Goal: Participate in discussion: Engage in conversation with other users on a specific topic

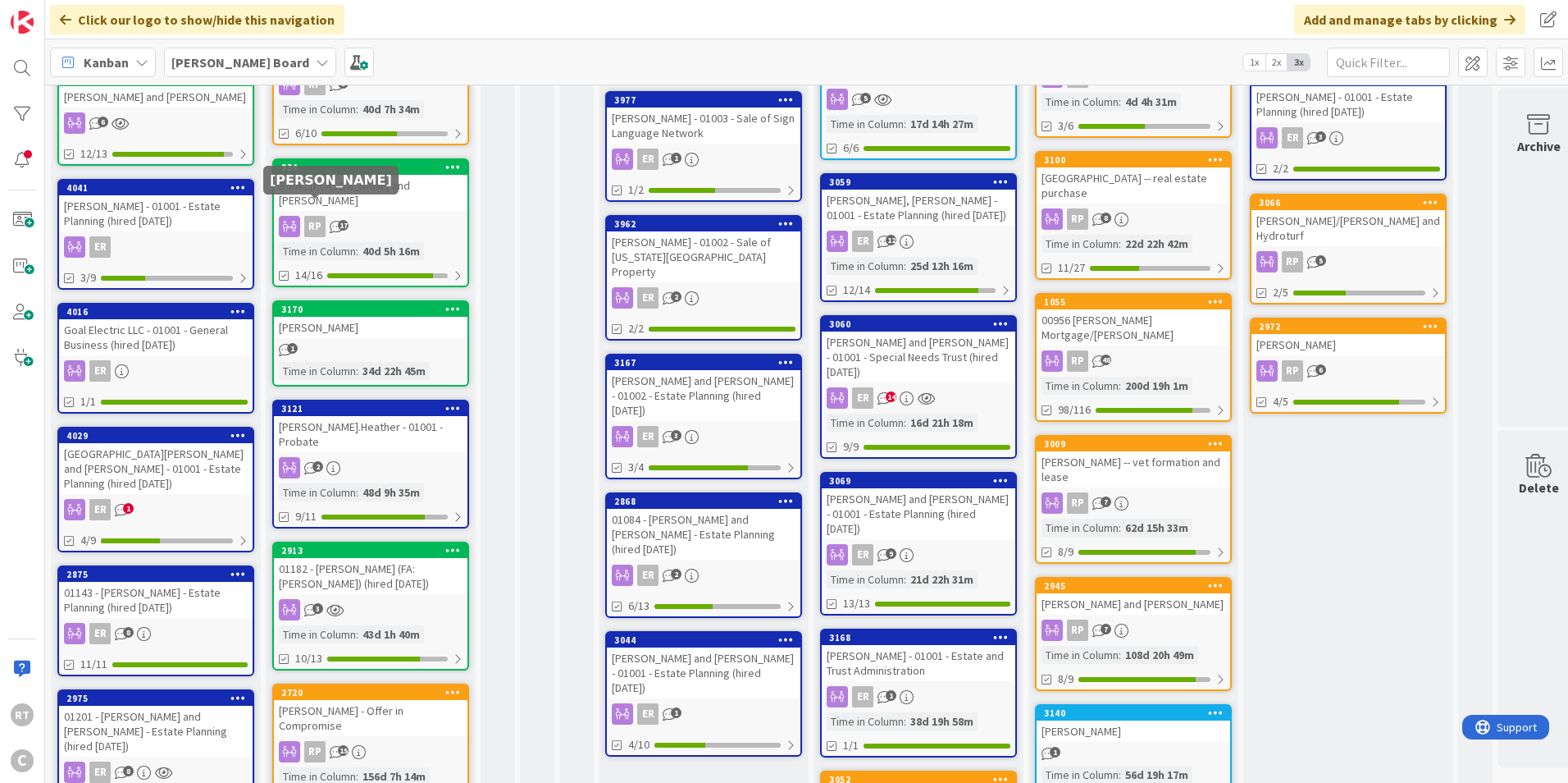
scroll to position [410, 0]
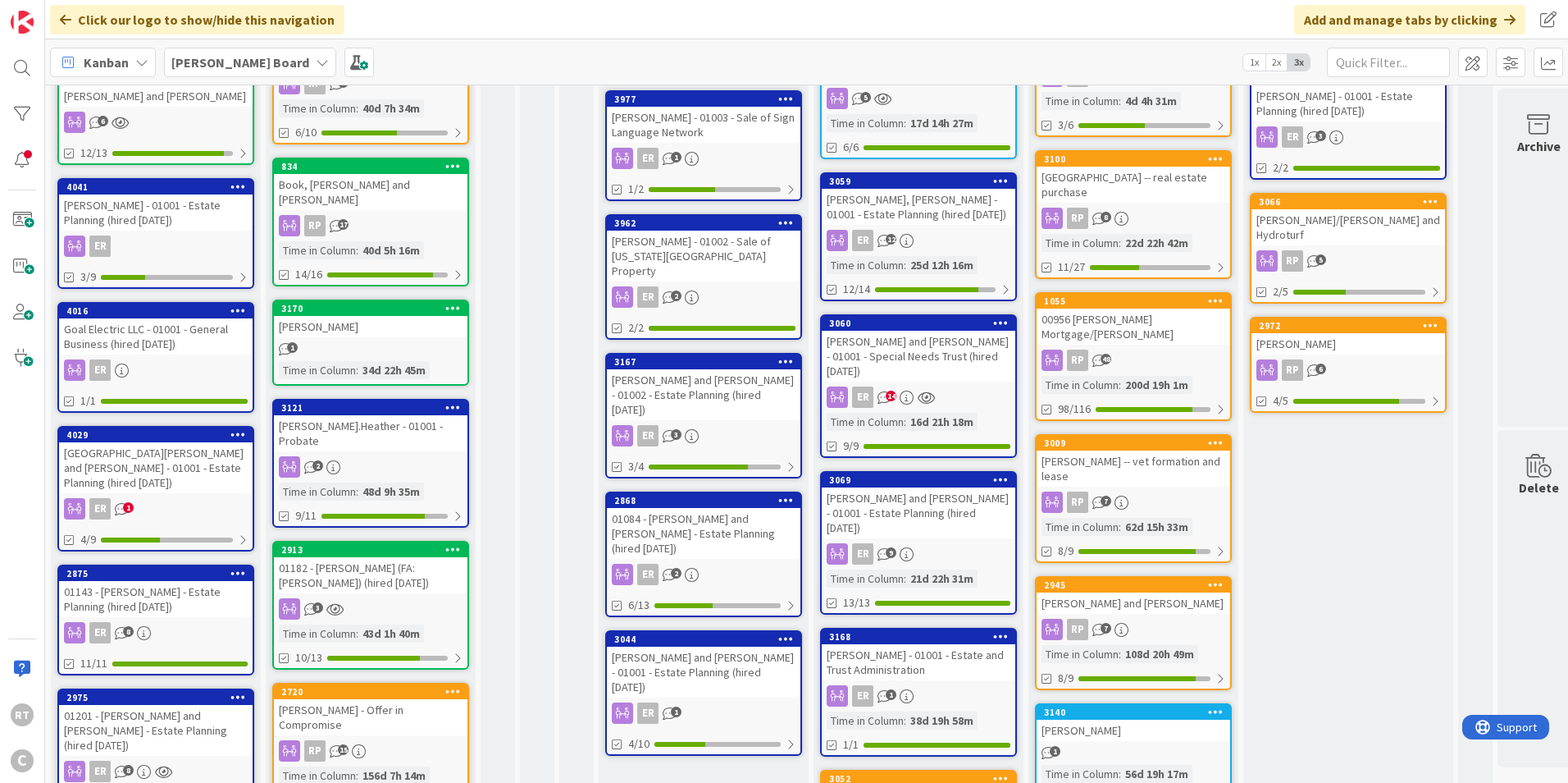
click at [158, 324] on div "Goal Electric LLC - 01001 - General Business (hired [DATE])" at bounding box center [155, 336] width 194 height 36
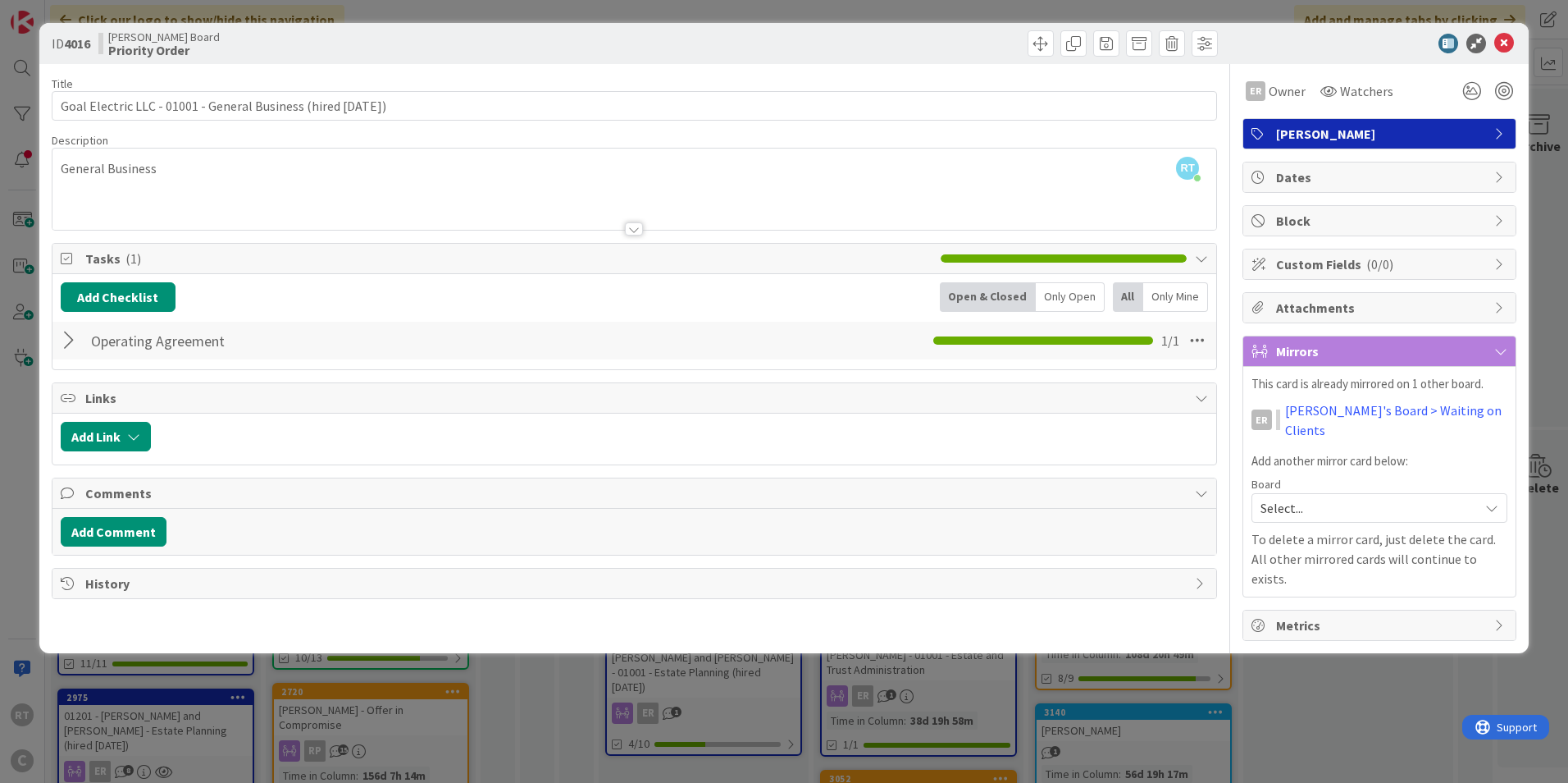
click at [64, 346] on div at bounding box center [72, 340] width 22 height 30
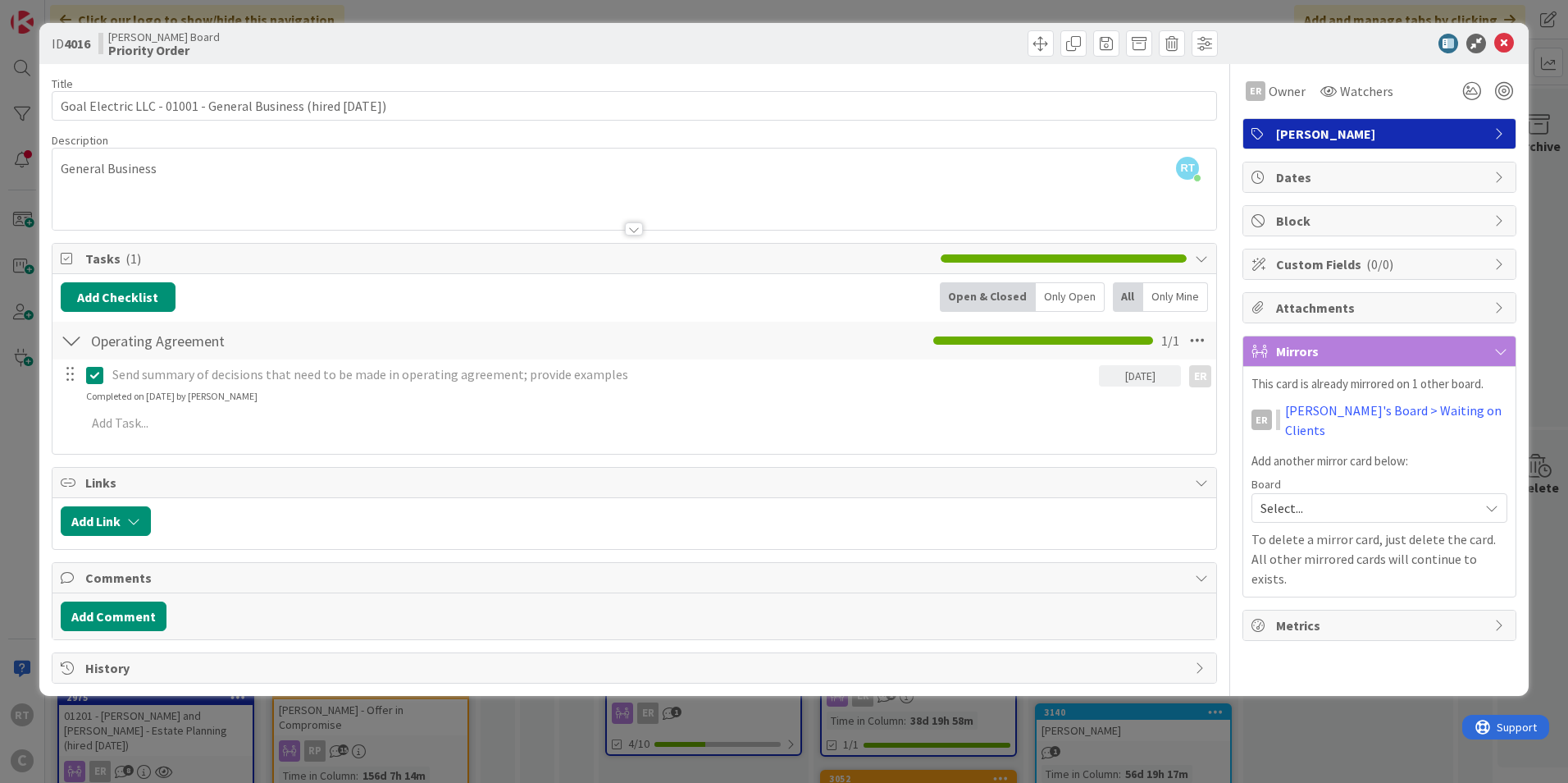
click at [65, 346] on div at bounding box center [72, 340] width 22 height 30
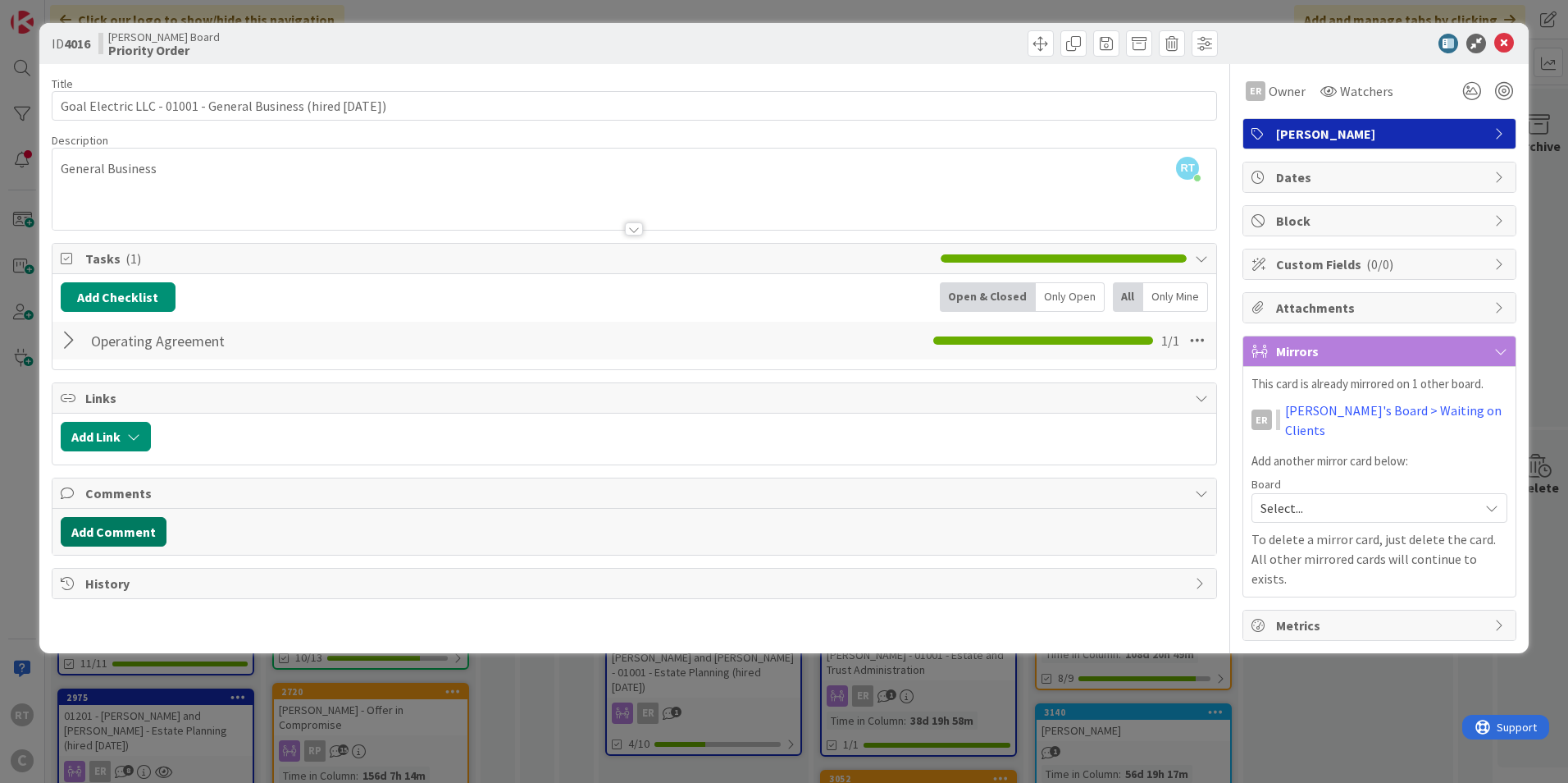
click at [142, 535] on button "Add Comment" at bounding box center [114, 531] width 106 height 30
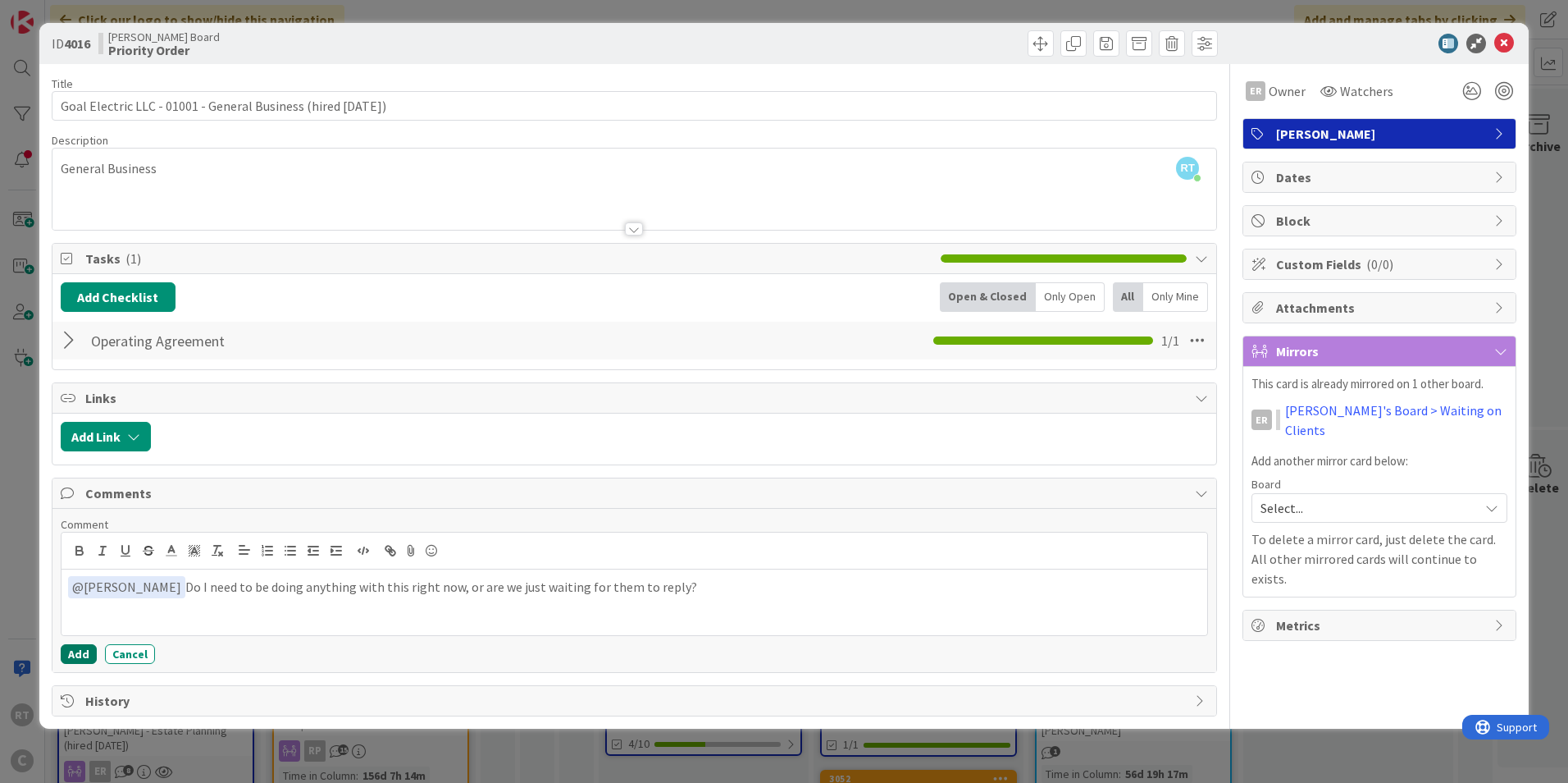
click at [84, 653] on button "Add" at bounding box center [79, 654] width 36 height 20
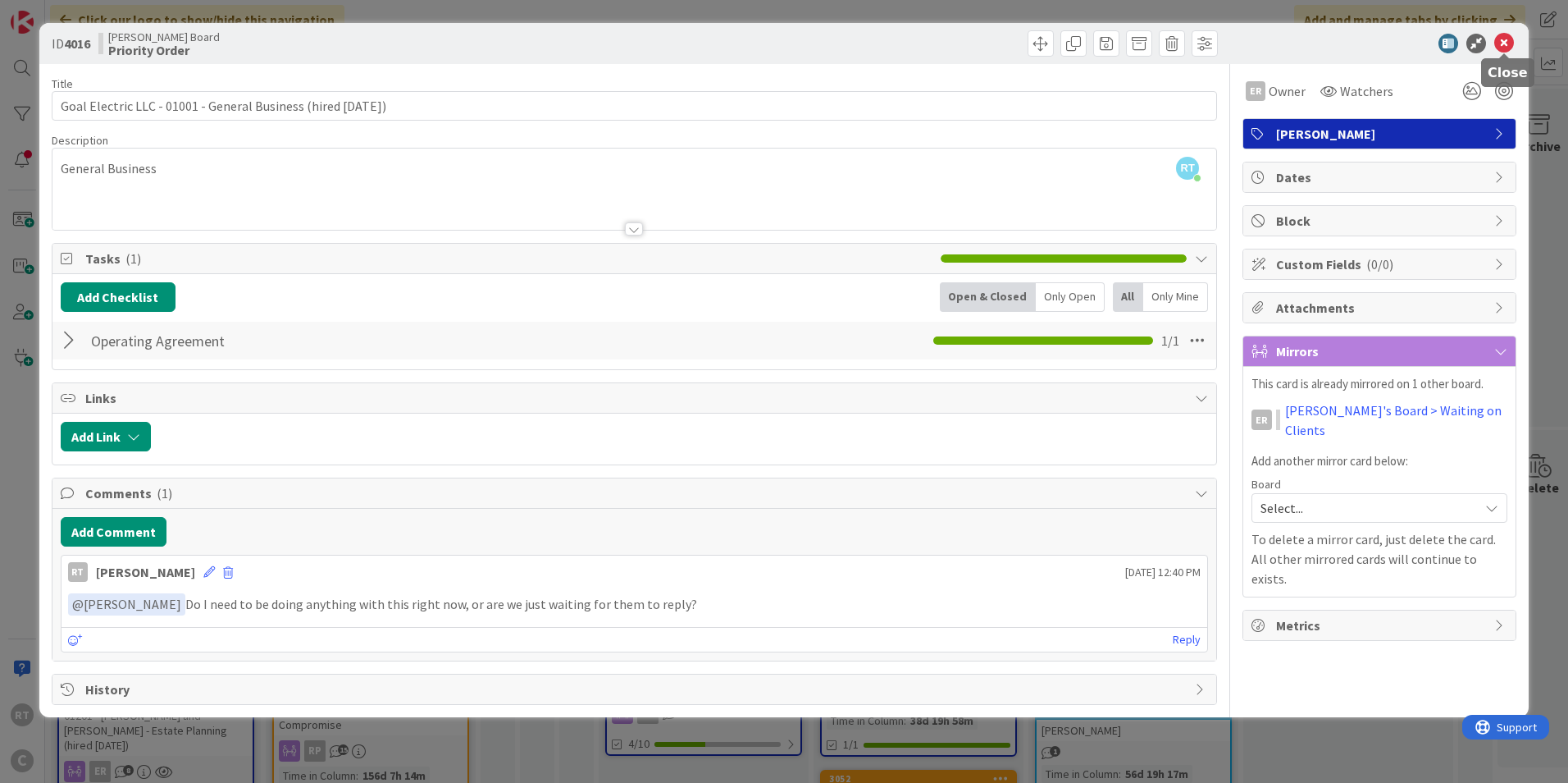
click at [1506, 48] on icon at bounding box center [1503, 43] width 20 height 20
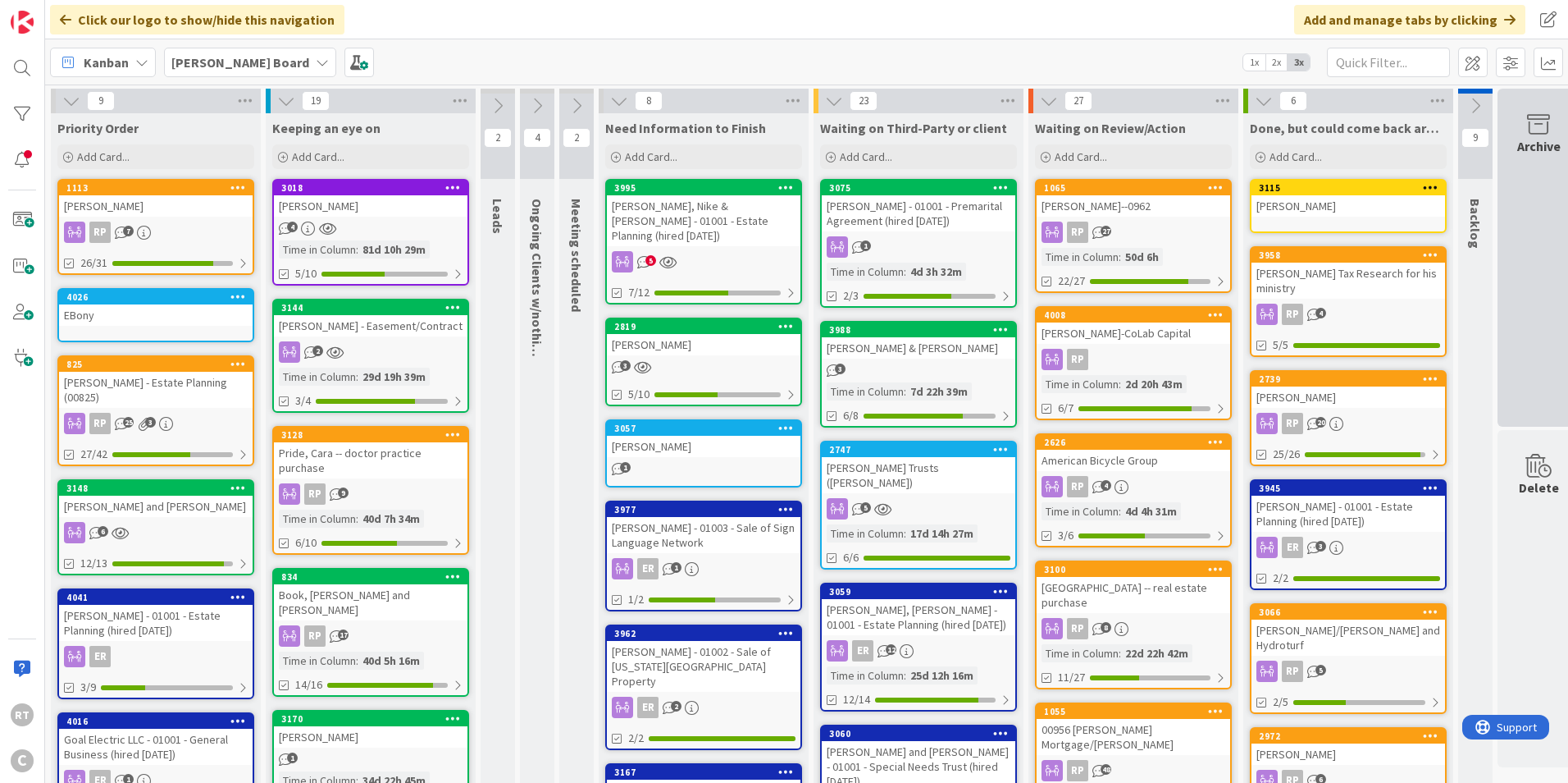
click at [1511, 116] on icon at bounding box center [1538, 124] width 62 height 23
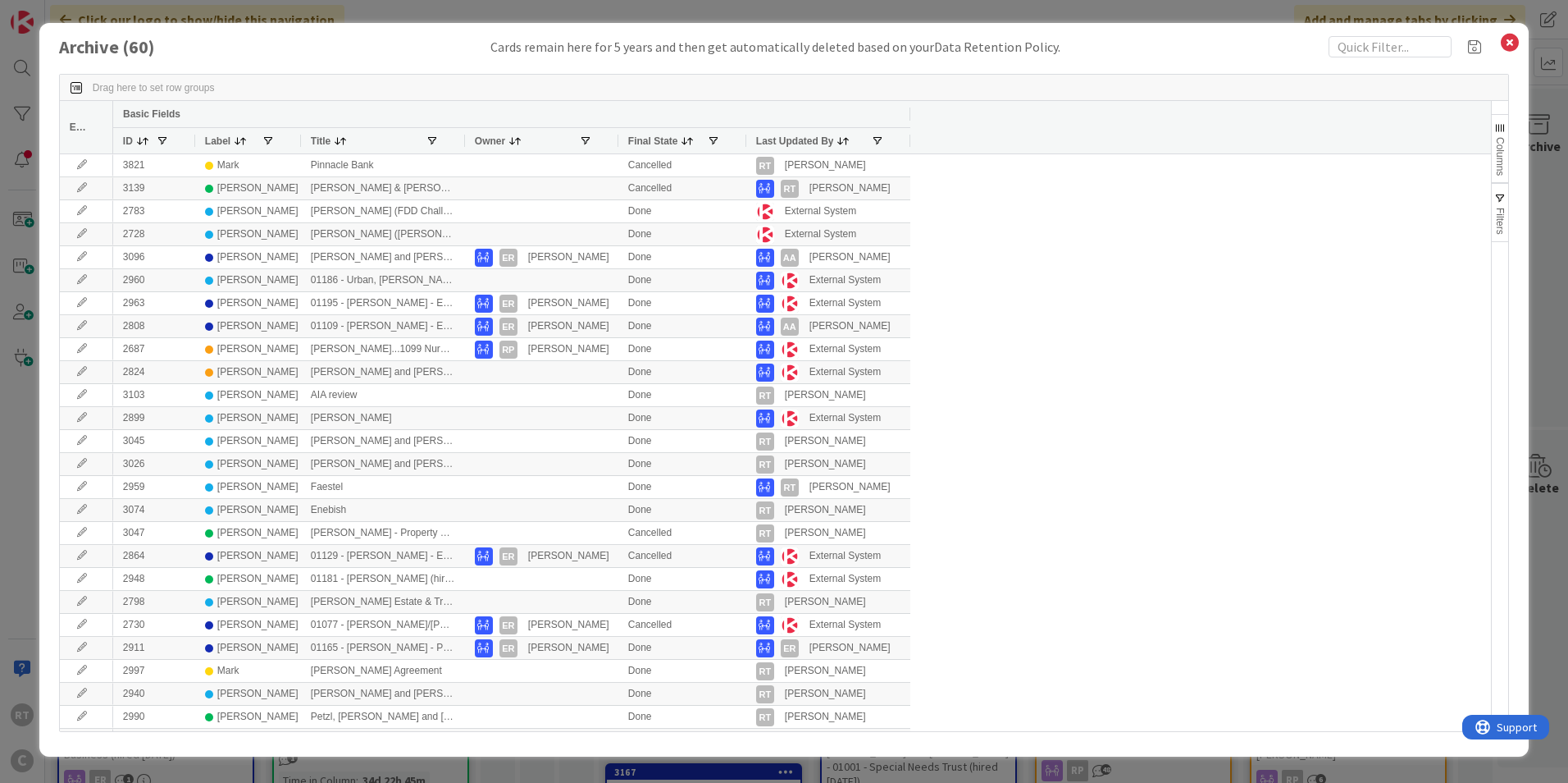
click at [234, 146] on span at bounding box center [240, 141] width 13 height 13
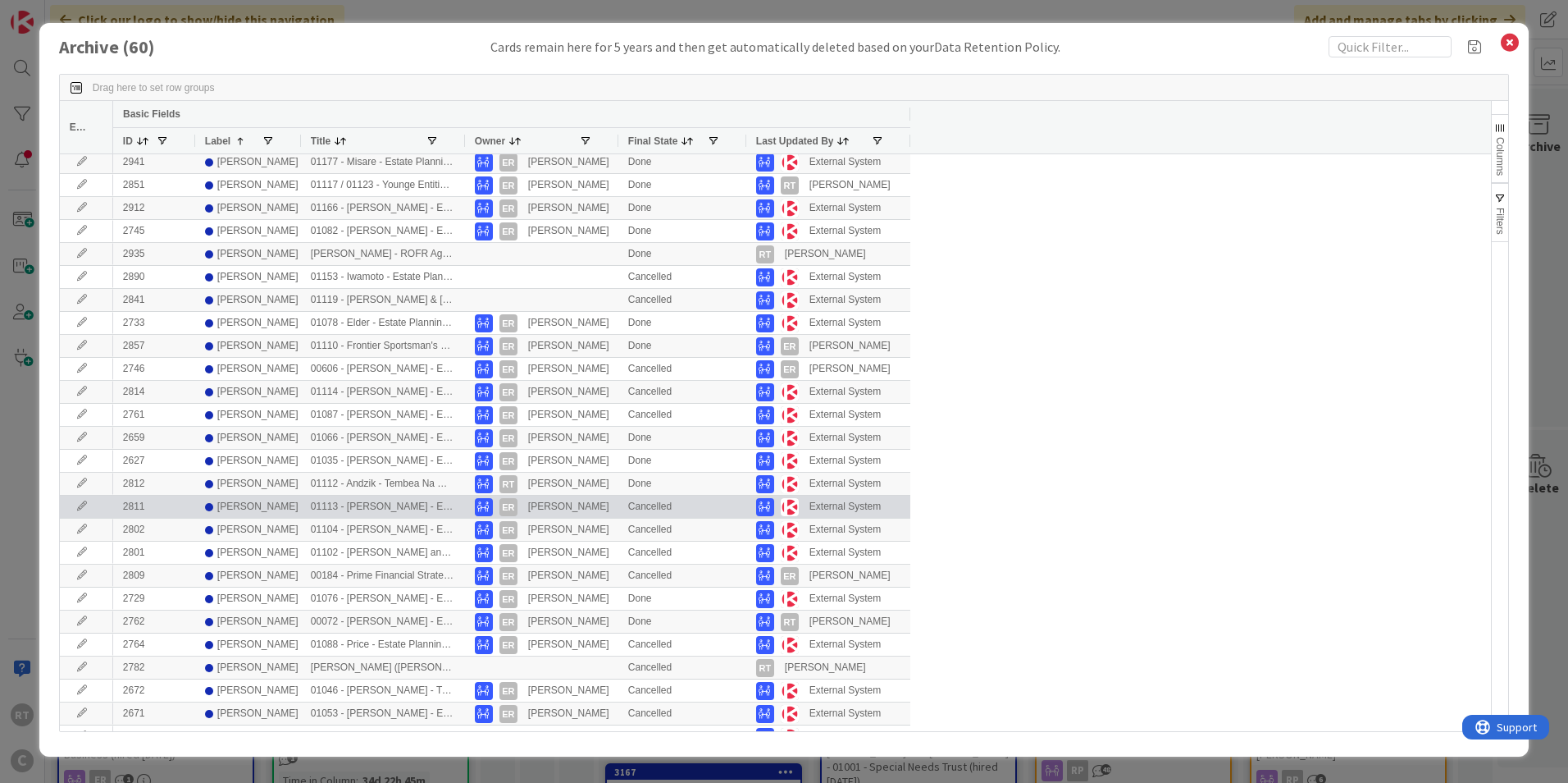
scroll to position [246, 0]
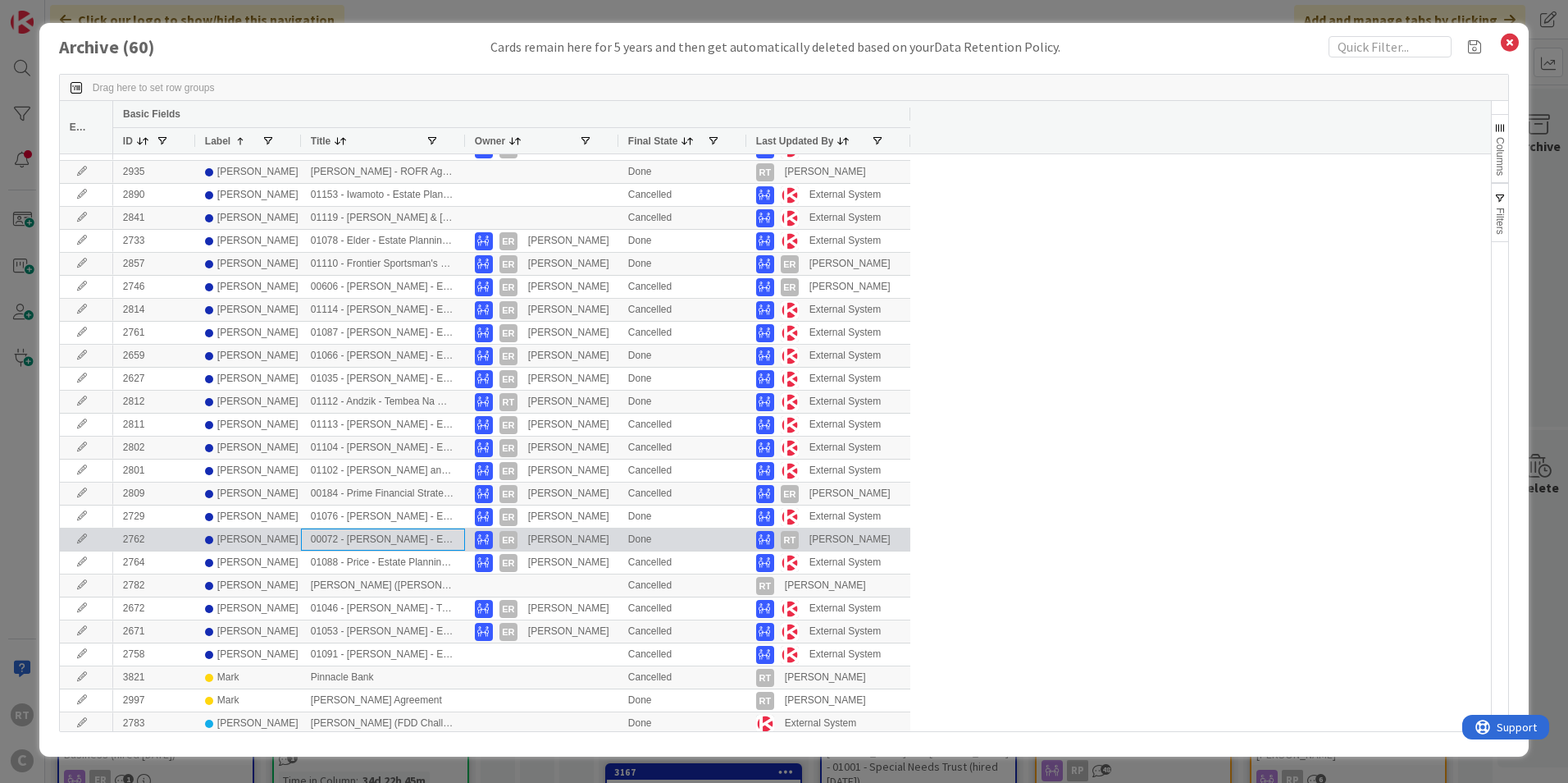
click at [385, 540] on div "00072 - [PERSON_NAME] - Estate Planning" at bounding box center [382, 539] width 164 height 23
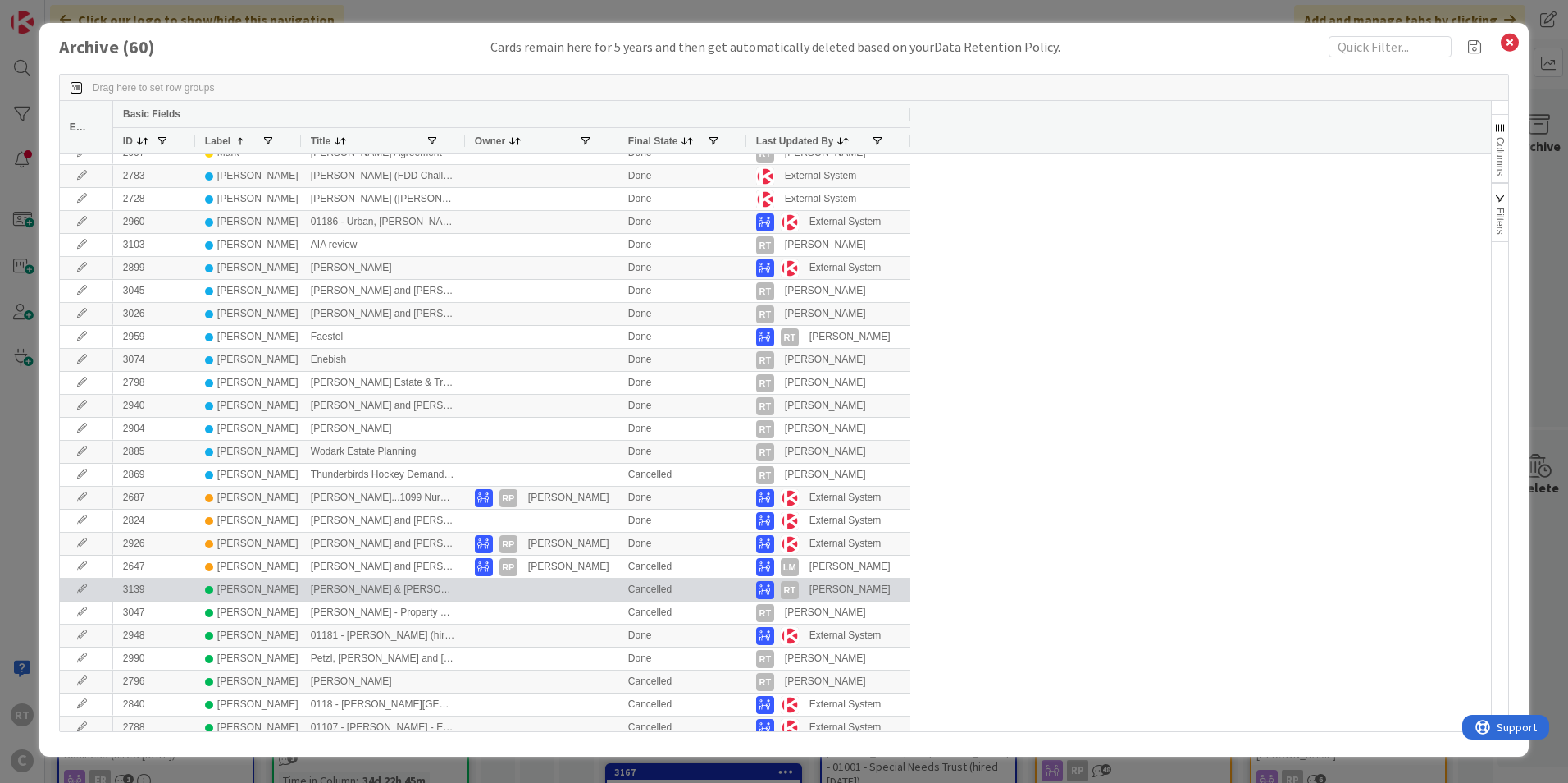
scroll to position [802, 0]
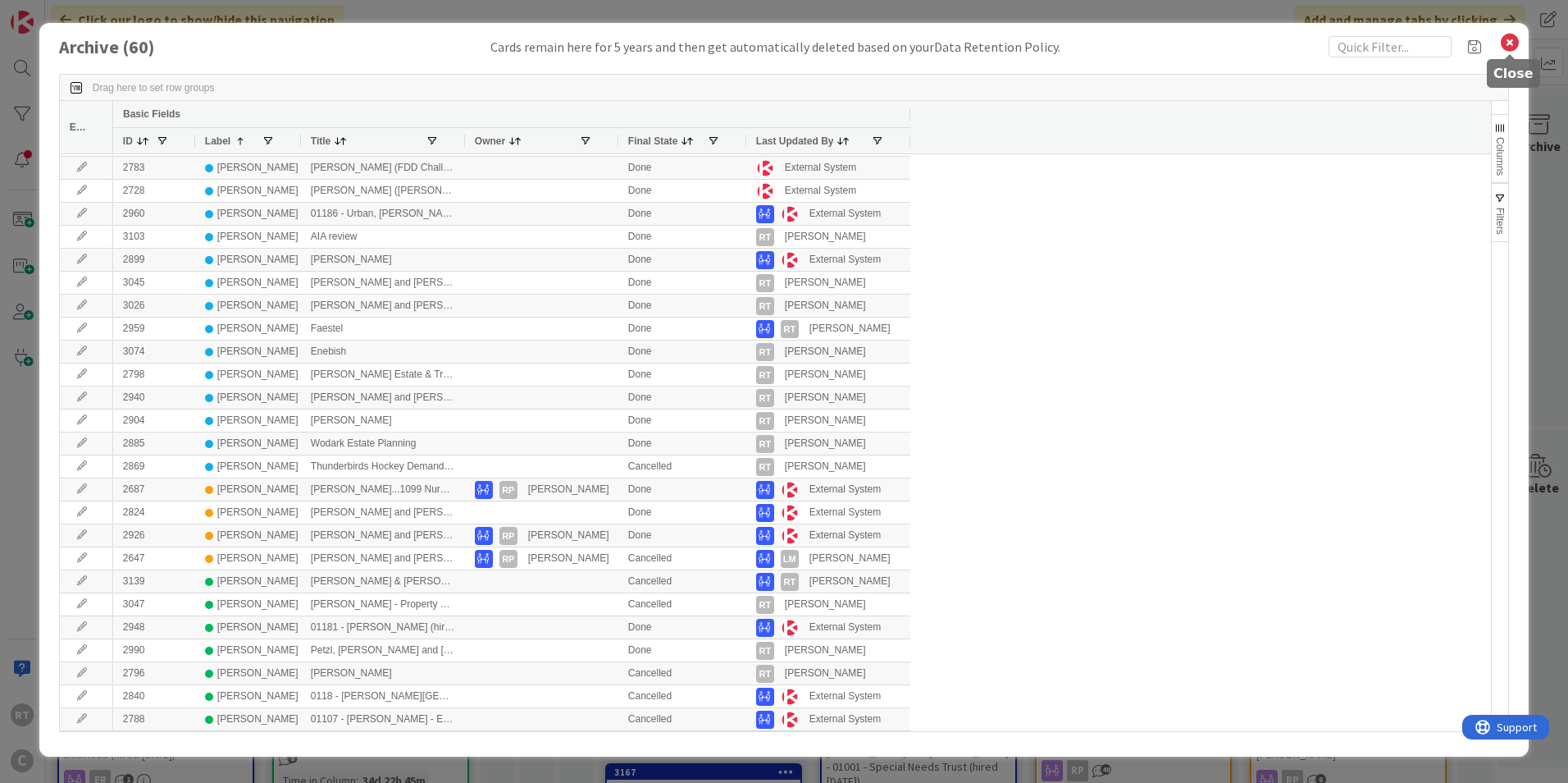
click at [1511, 37] on icon at bounding box center [1509, 42] width 22 height 23
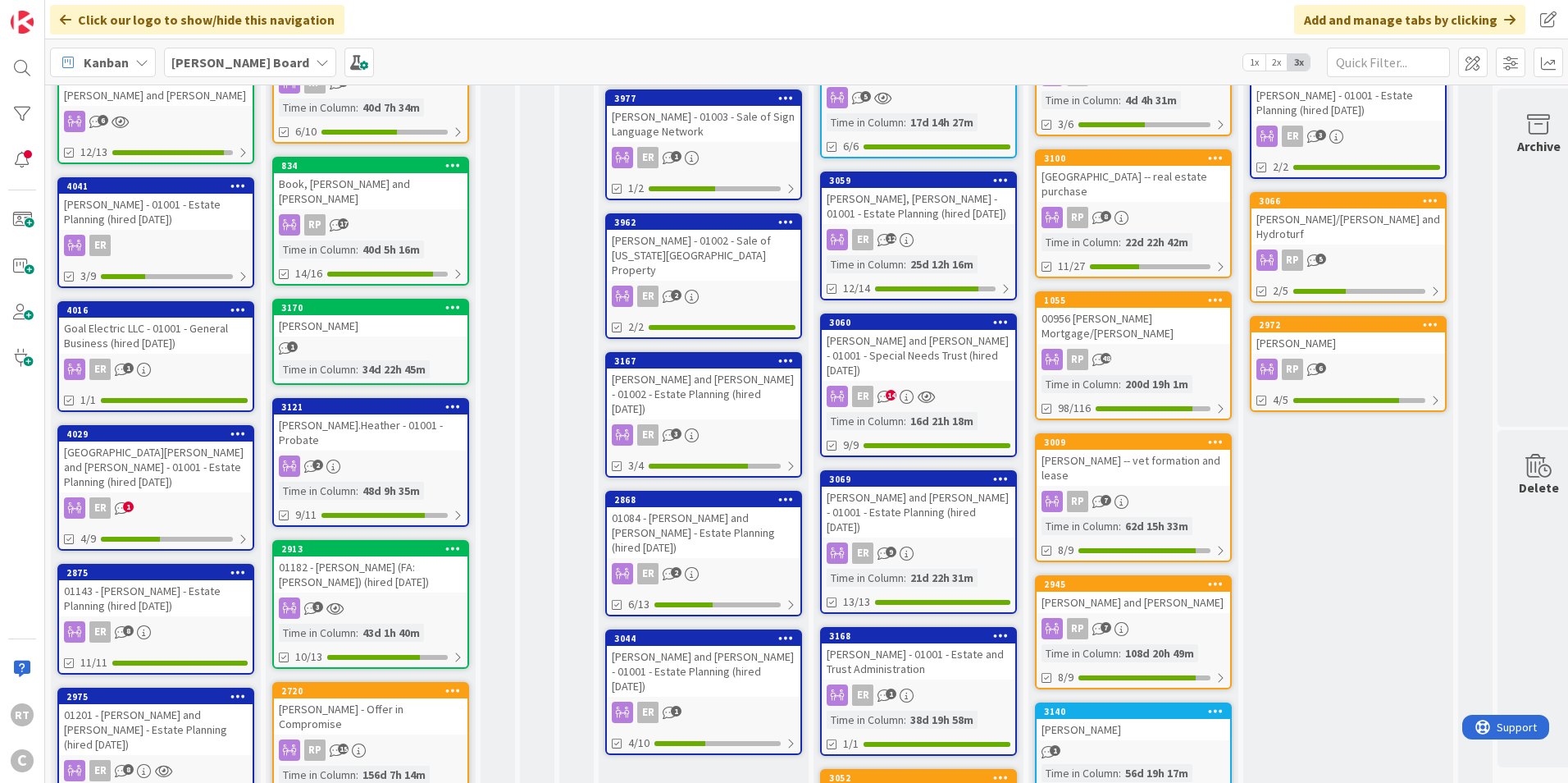
scroll to position [0, 0]
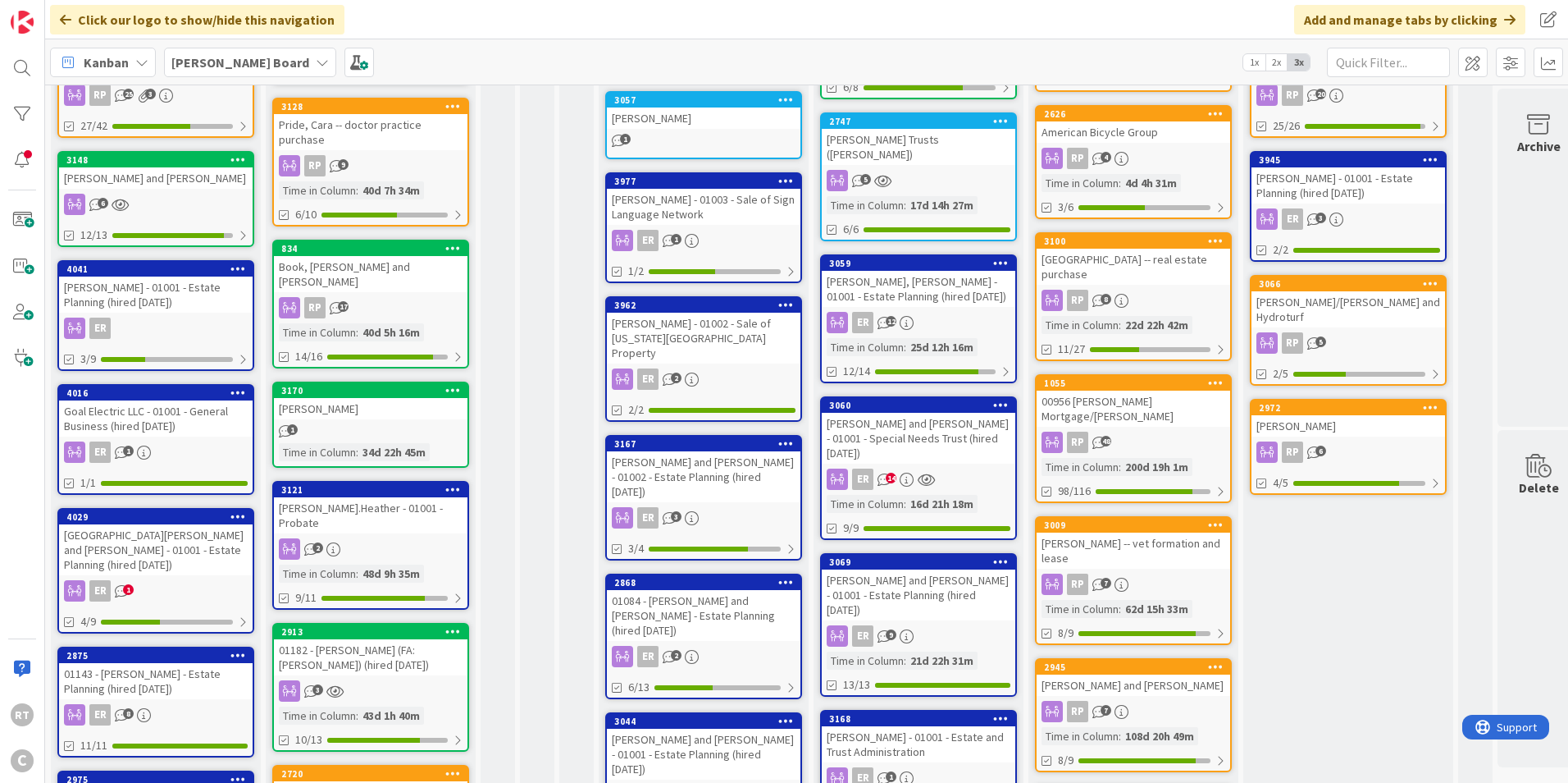
click at [656, 452] on div "[PERSON_NAME] and [PERSON_NAME] - 01002 - Estate Planning (hired [DATE])" at bounding box center [703, 477] width 194 height 51
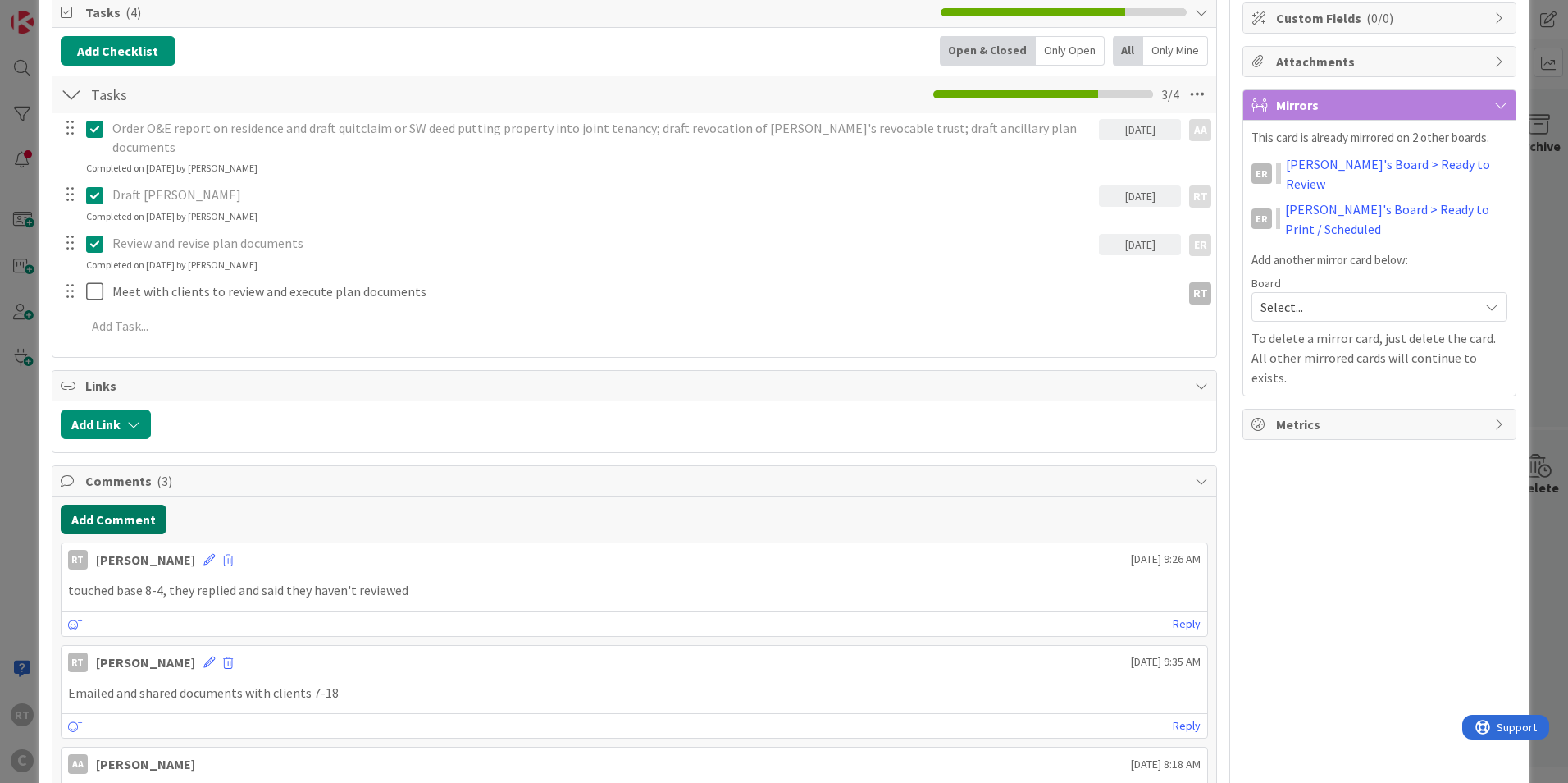
click at [121, 506] on button "Add Comment" at bounding box center [114, 519] width 106 height 30
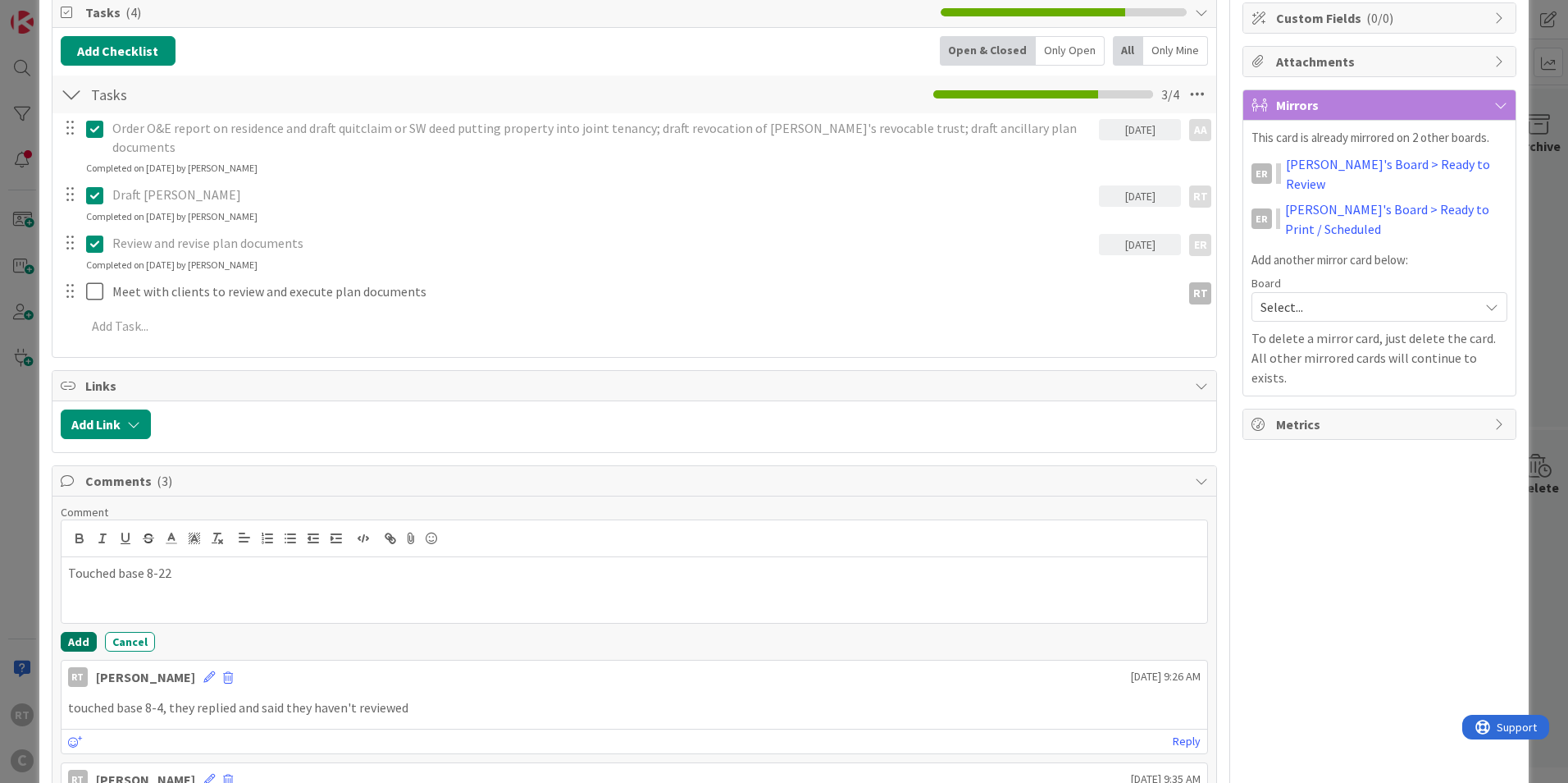
click at [77, 632] on button "Add" at bounding box center [79, 641] width 36 height 20
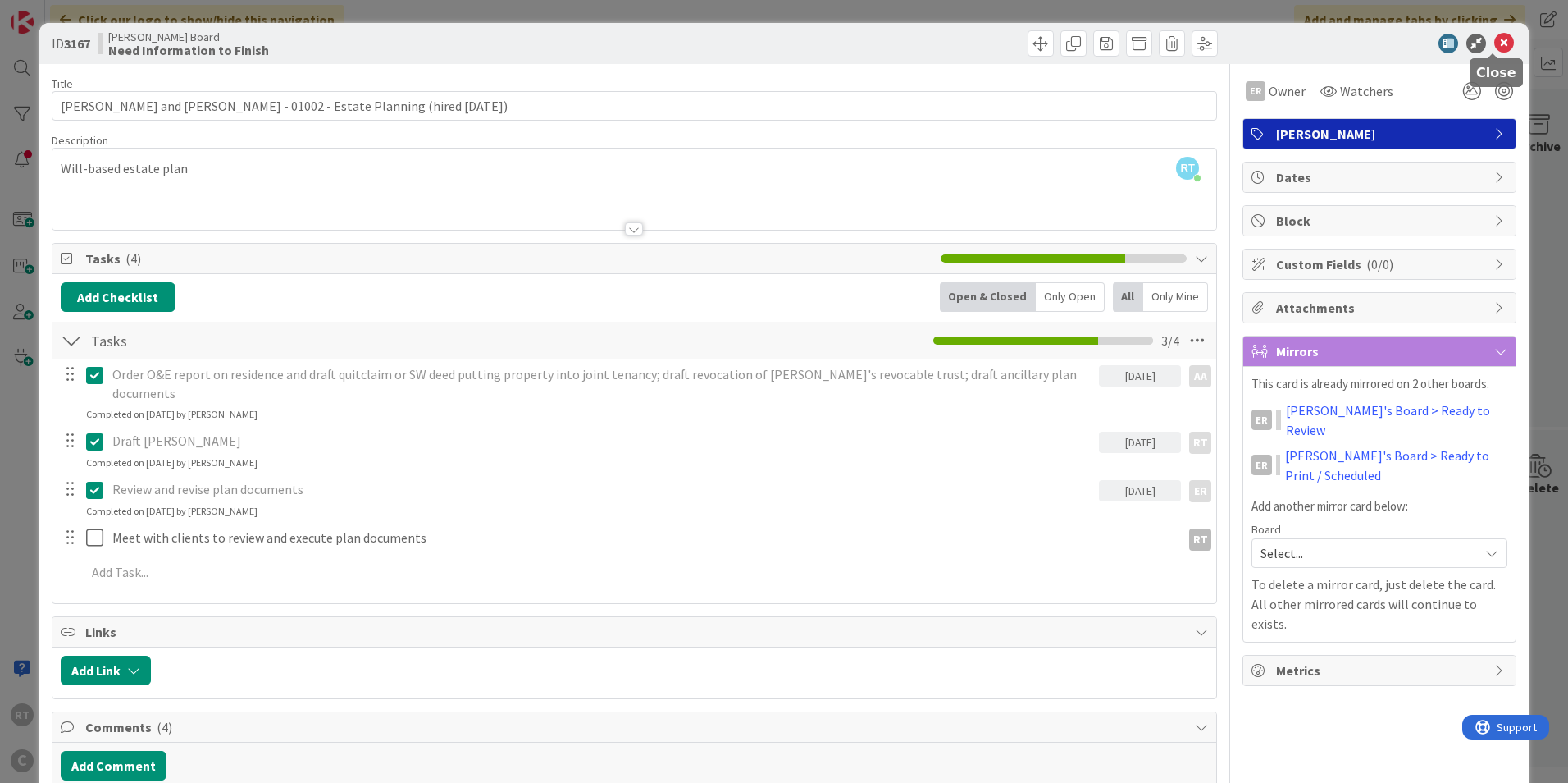
click at [1493, 47] on icon at bounding box center [1503, 43] width 20 height 20
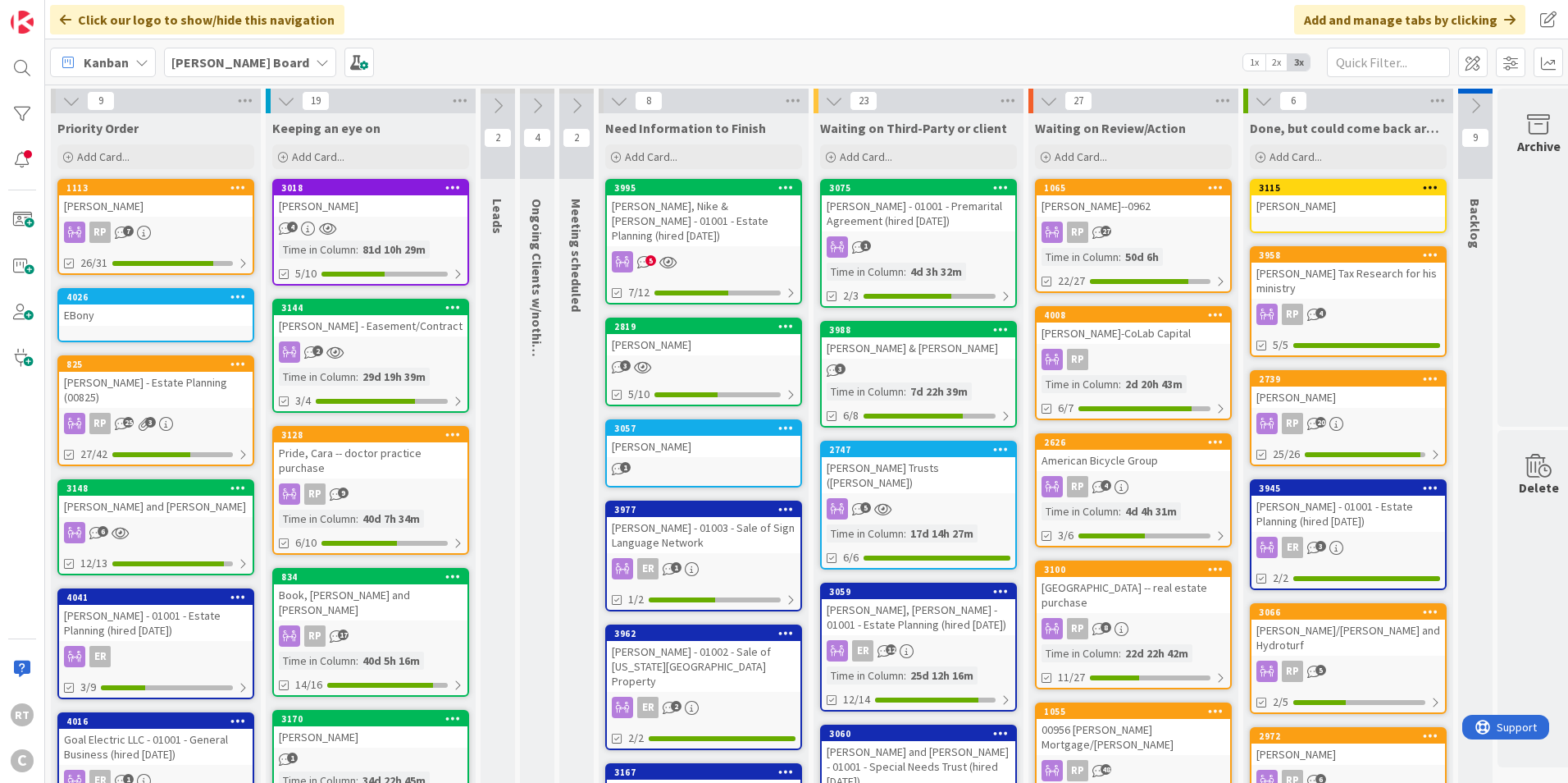
click at [1476, 115] on button at bounding box center [1475, 105] width 34 height 25
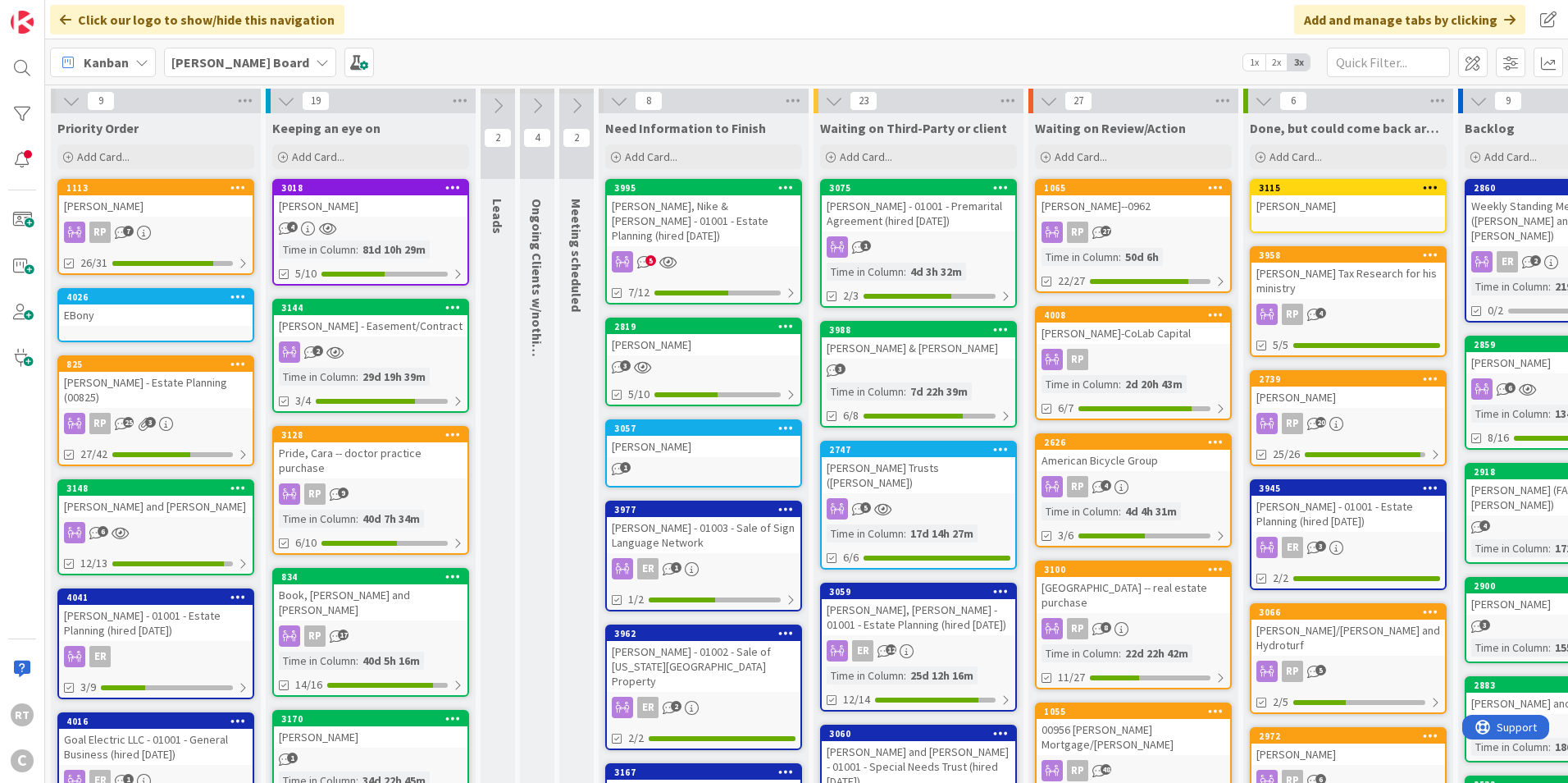
click at [1468, 99] on button at bounding box center [1479, 101] width 22 height 22
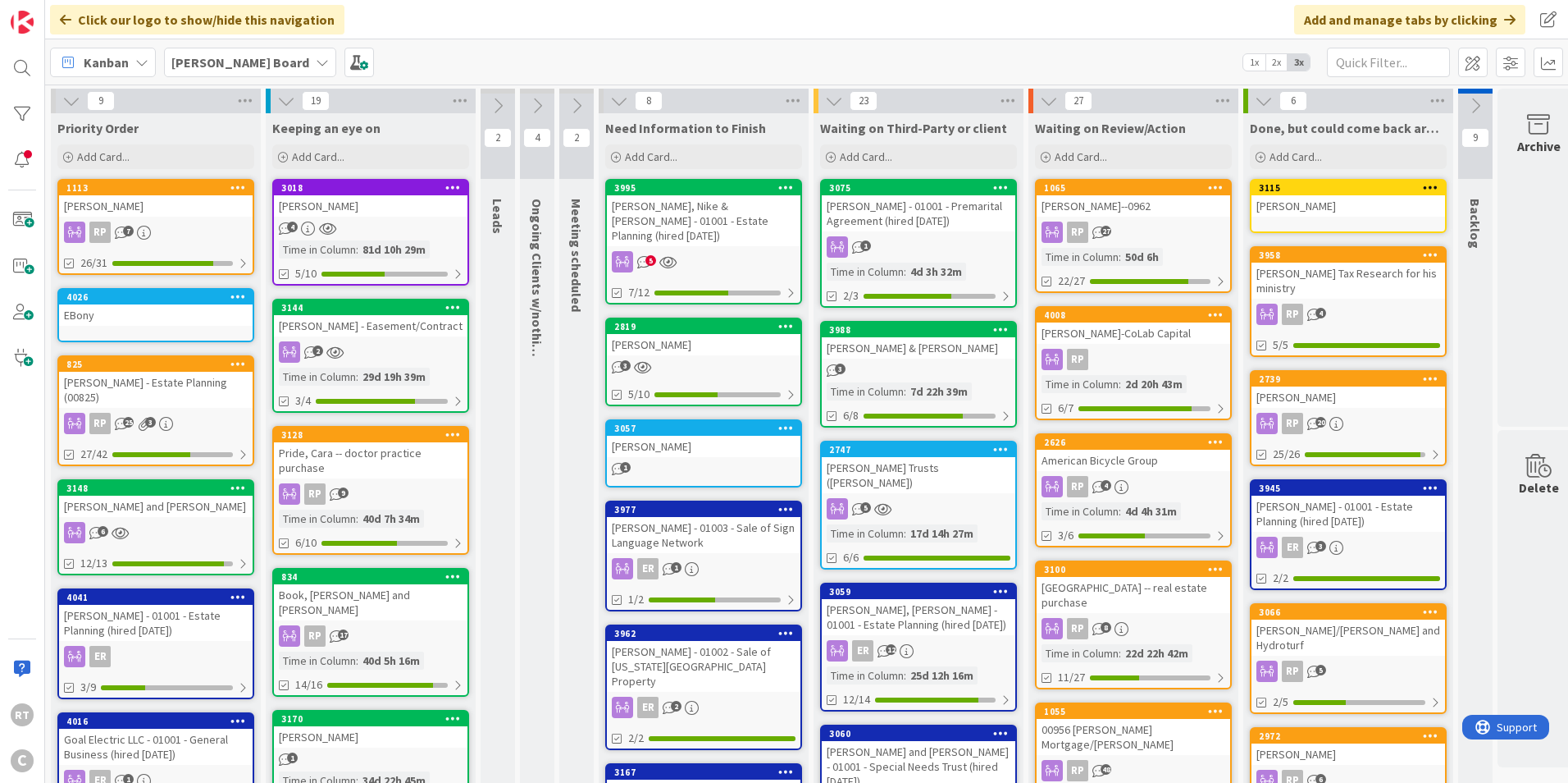
click at [575, 114] on icon at bounding box center [576, 105] width 18 height 18
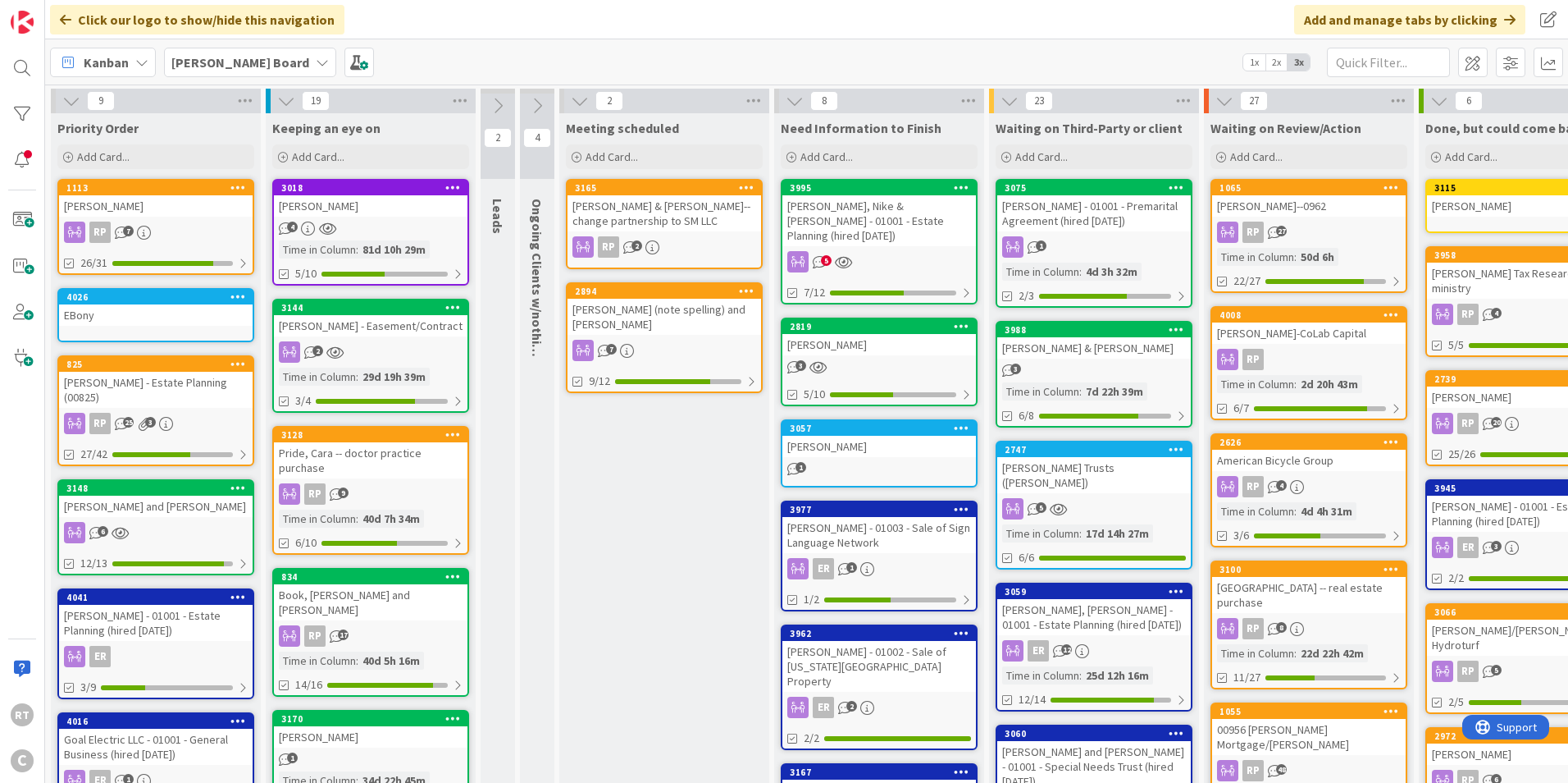
click at [668, 312] on div "[PERSON_NAME] (note spelling) and [PERSON_NAME]" at bounding box center [664, 317] width 194 height 36
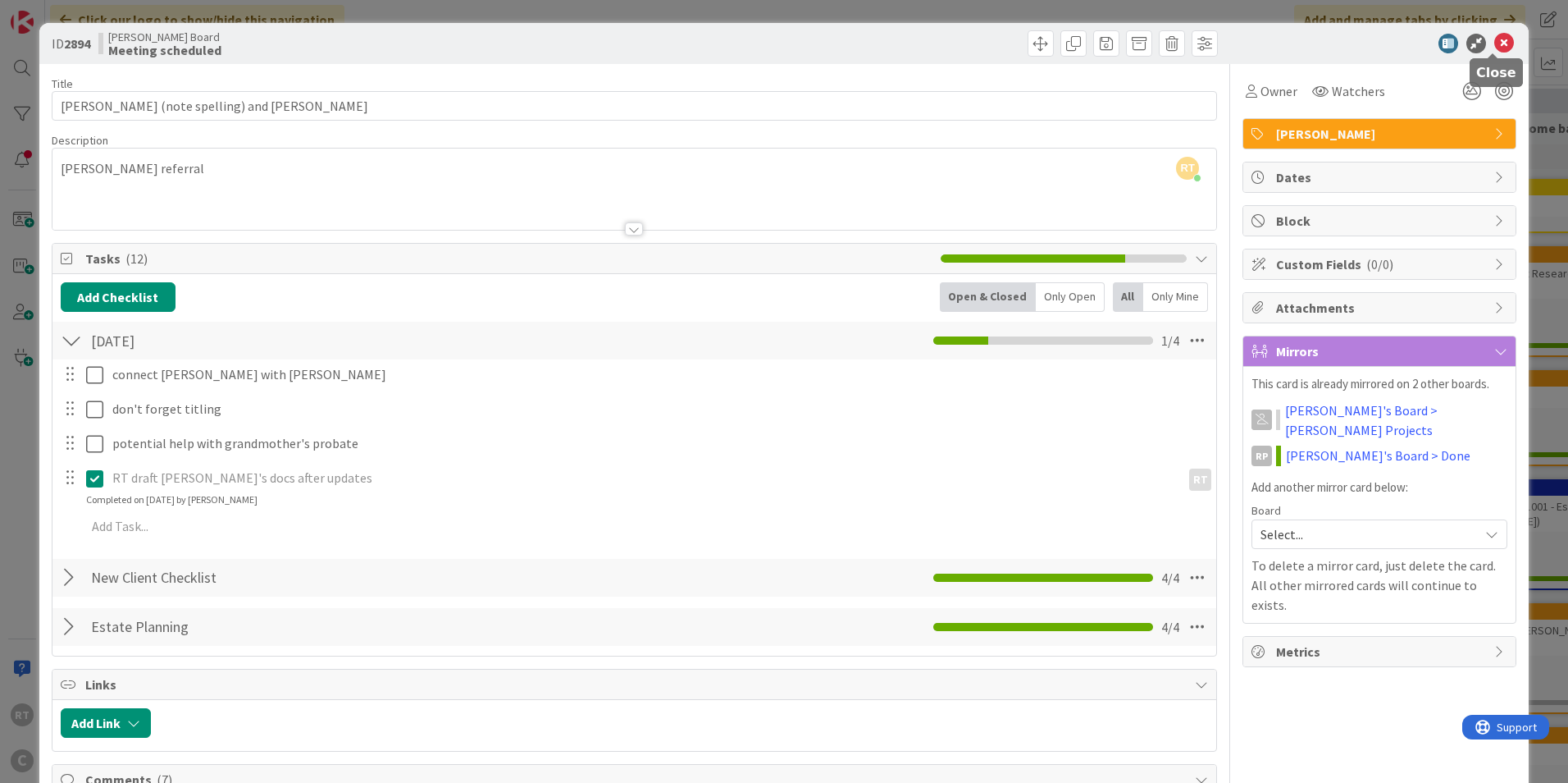
click at [1493, 38] on icon at bounding box center [1503, 43] width 20 height 20
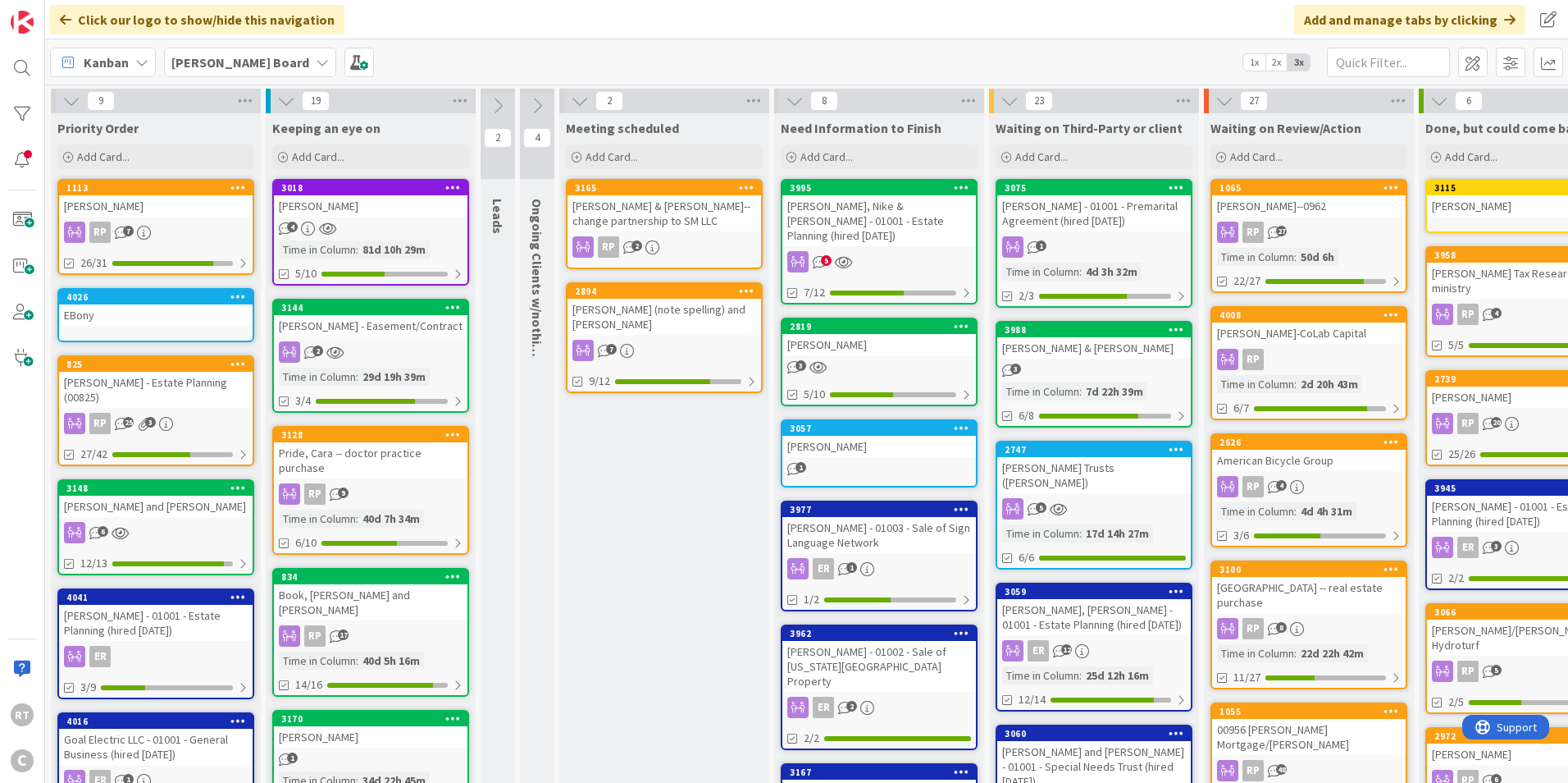
click at [578, 98] on icon at bounding box center [579, 100] width 18 height 18
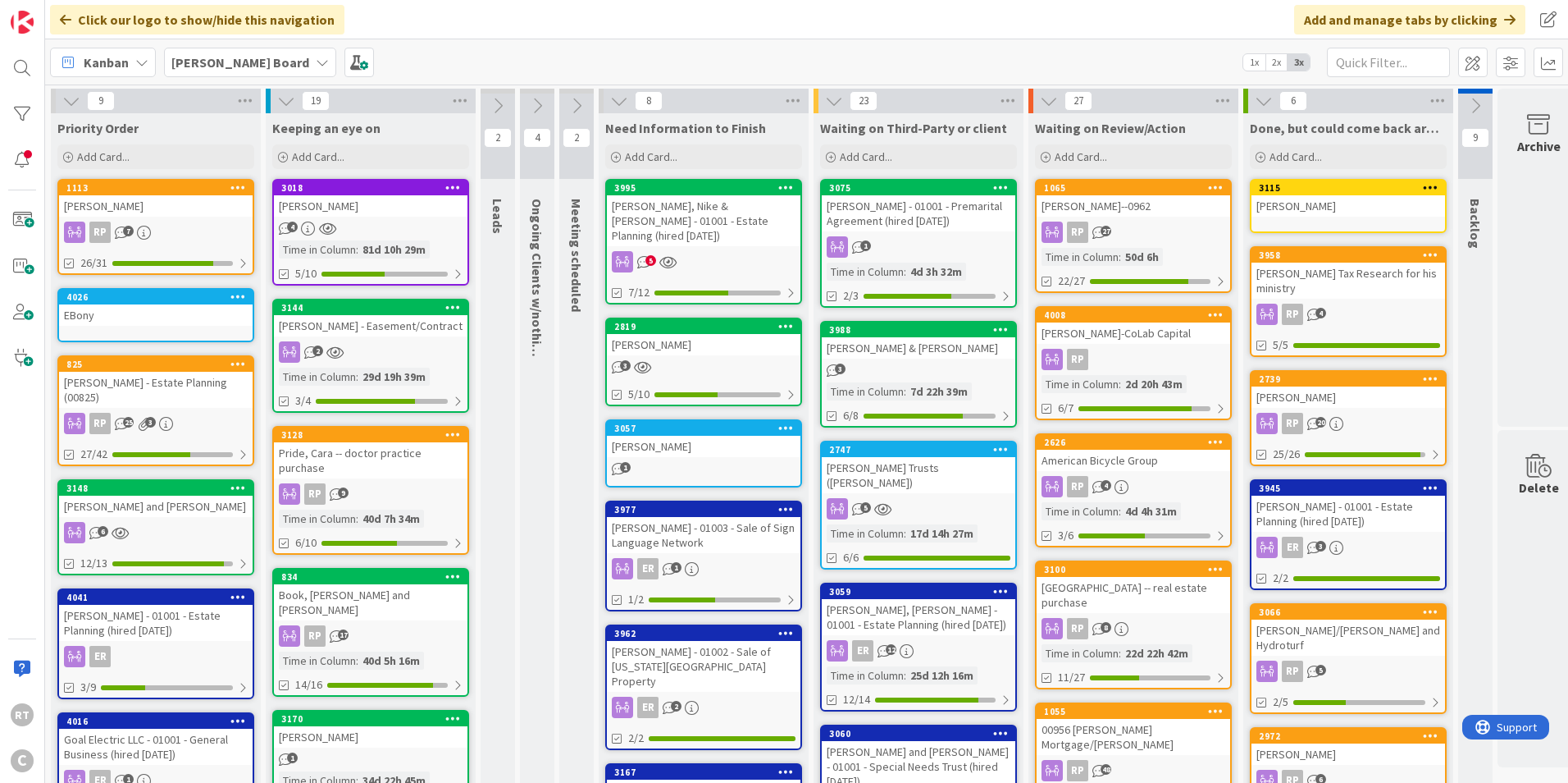
click at [540, 99] on icon at bounding box center [537, 105] width 18 height 18
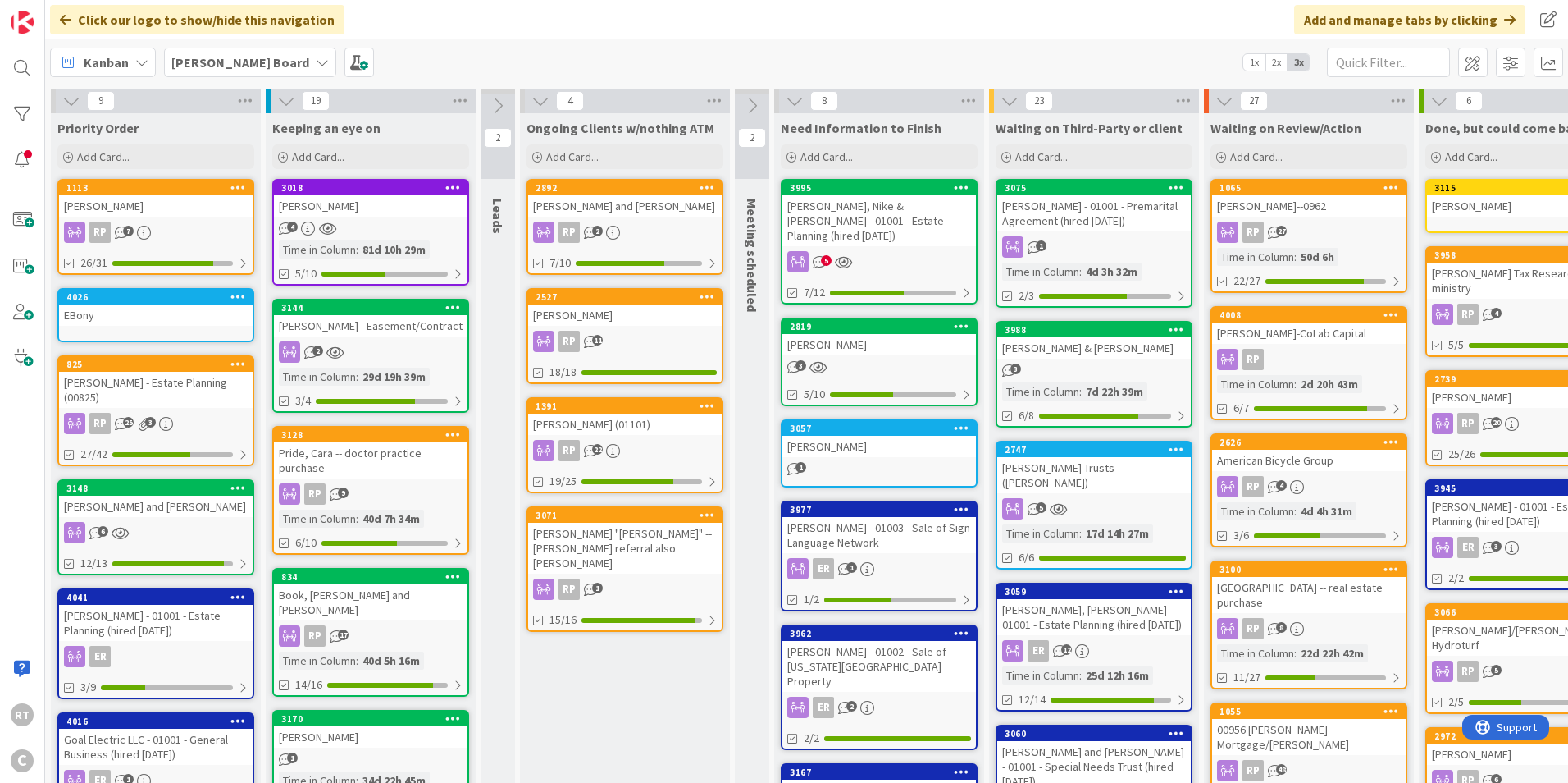
click at [536, 103] on icon at bounding box center [540, 100] width 18 height 18
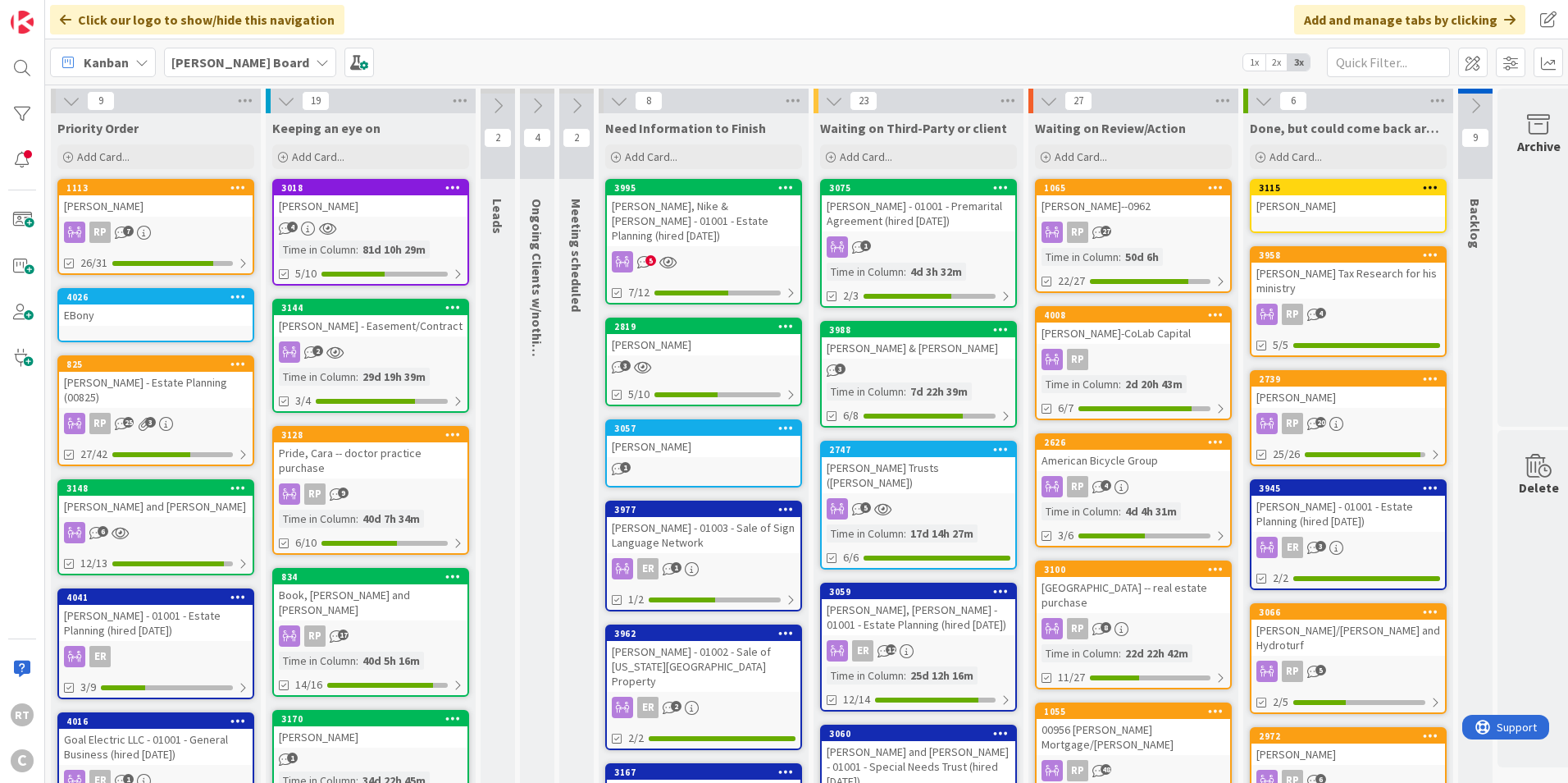
click at [496, 94] on button at bounding box center [497, 105] width 34 height 25
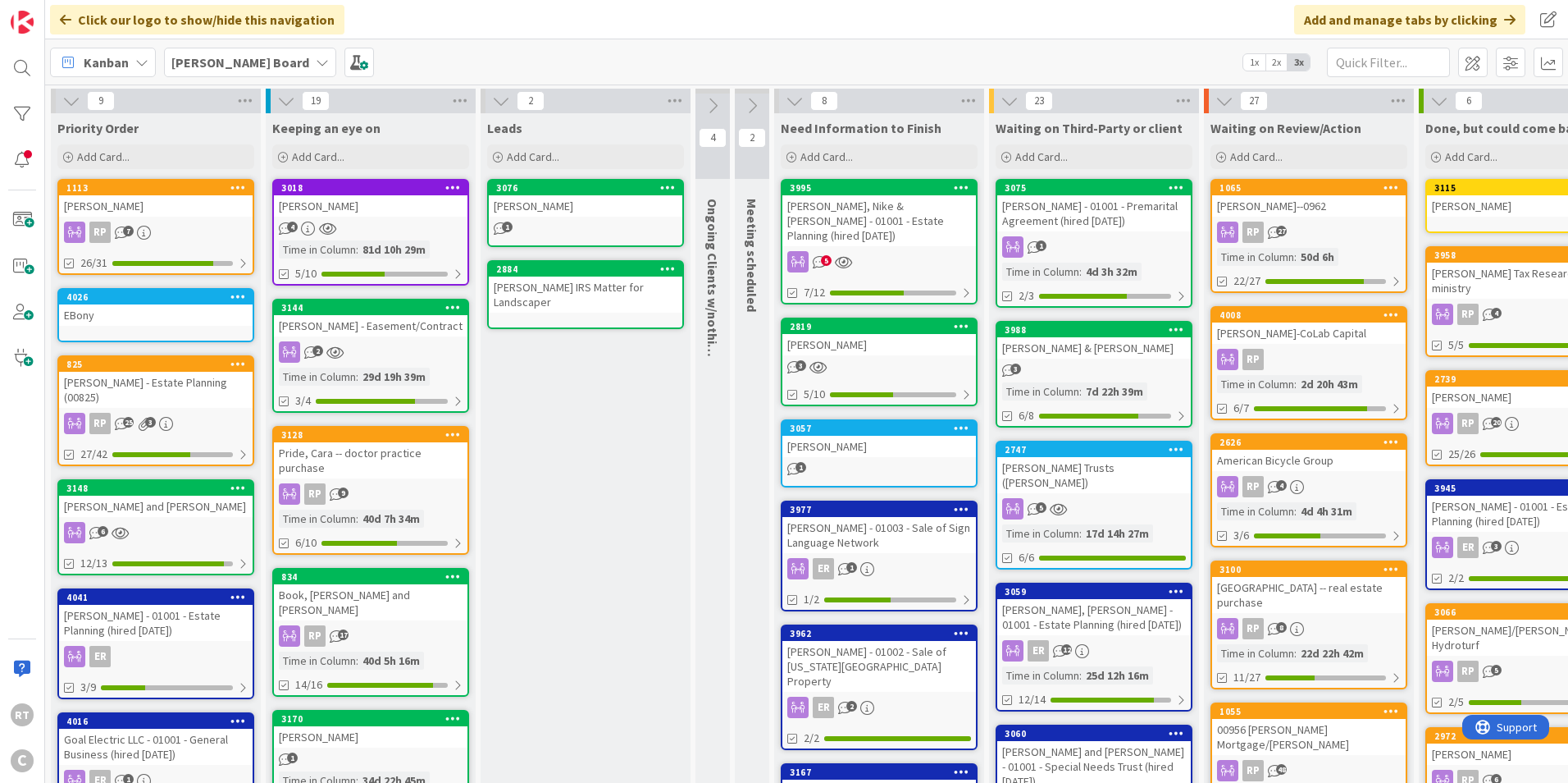
click at [497, 101] on icon at bounding box center [500, 100] width 18 height 18
